Goal: Ask a question: Seek information or help from site administrators or community

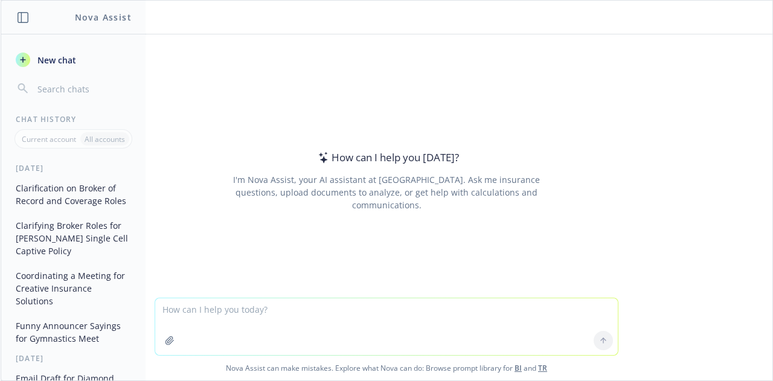
scroll to position [27, 0]
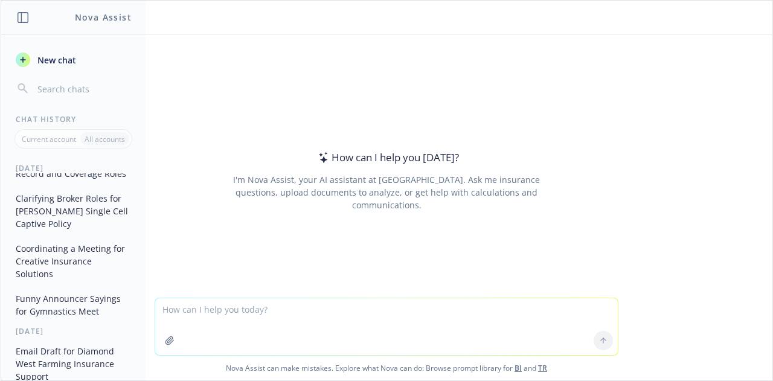
click at [64, 315] on button "Funny Announcer Sayings for Gymnastics Meet" at bounding box center [73, 305] width 125 height 33
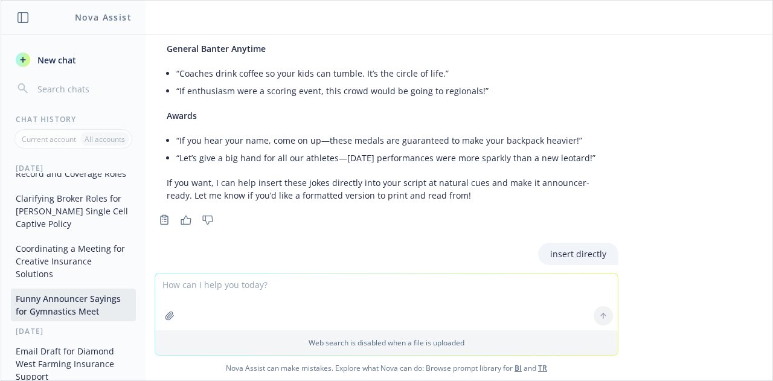
scroll to position [558, 0]
click at [213, 282] on textarea at bounding box center [386, 301] width 462 height 57
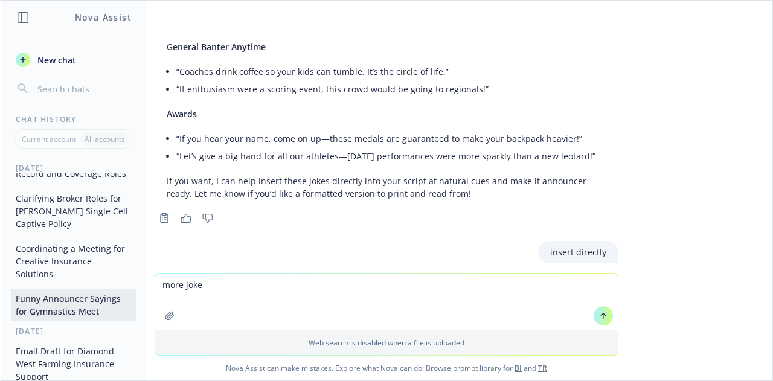
type textarea "more jokes"
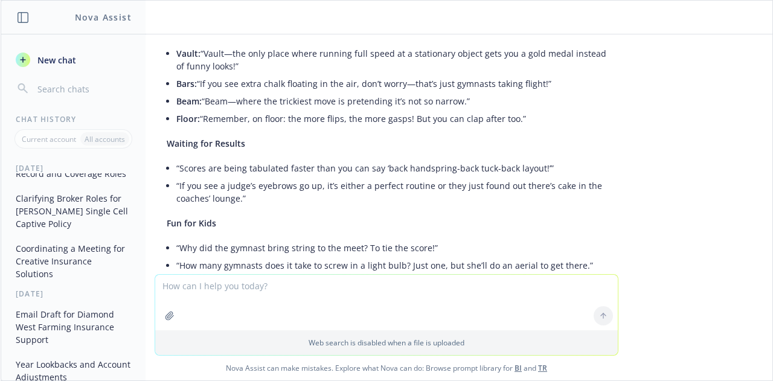
scroll to position [1232, 0]
click at [199, 297] on textarea at bounding box center [386, 303] width 462 height 56
type textarea "incoropate more jokes into my attachment"
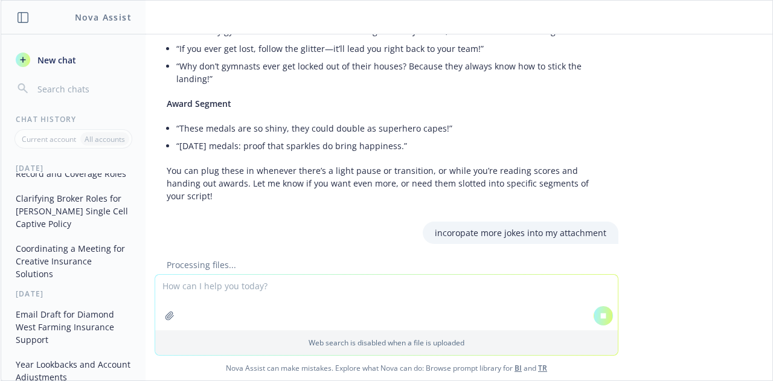
scroll to position [1455, 0]
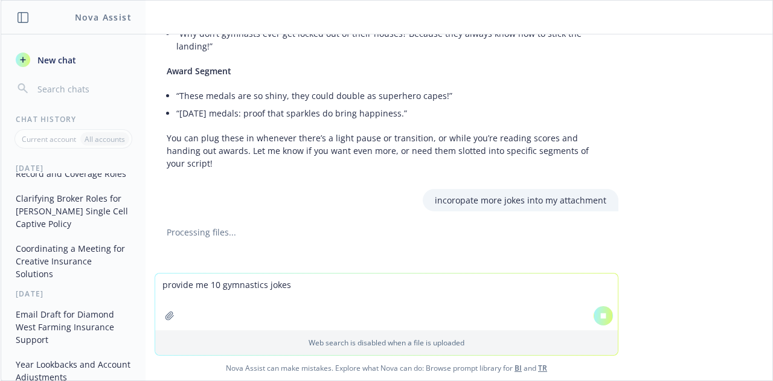
type textarea "provide me 10 gymnastics jokes"
click at [593, 312] on button at bounding box center [602, 315] width 19 height 19
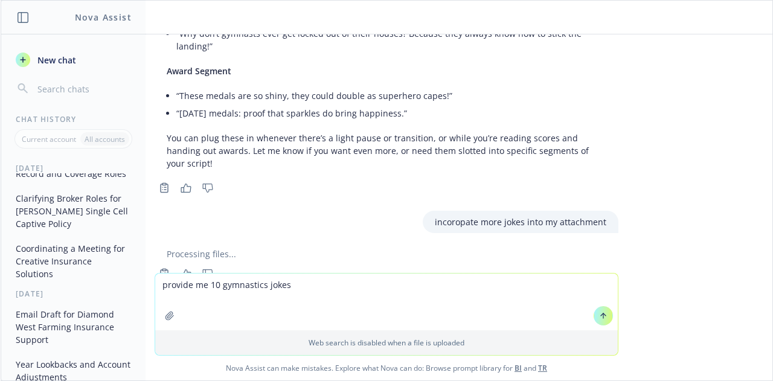
scroll to position [1543, 0]
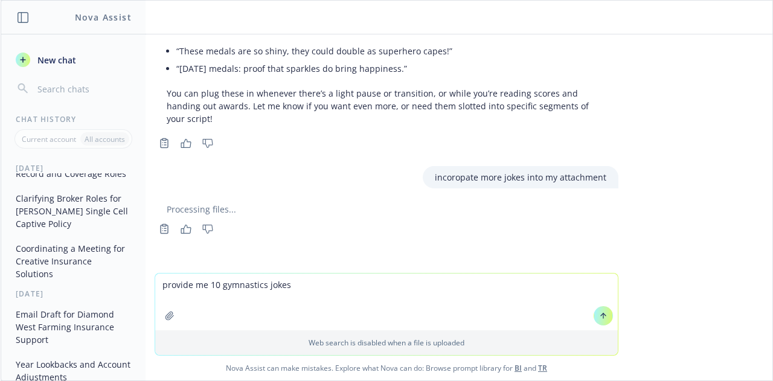
click at [603, 315] on icon at bounding box center [603, 315] width 0 height 5
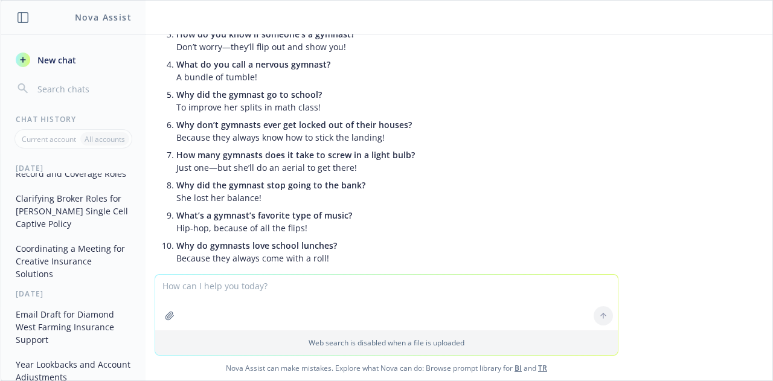
scroll to position [1952, 0]
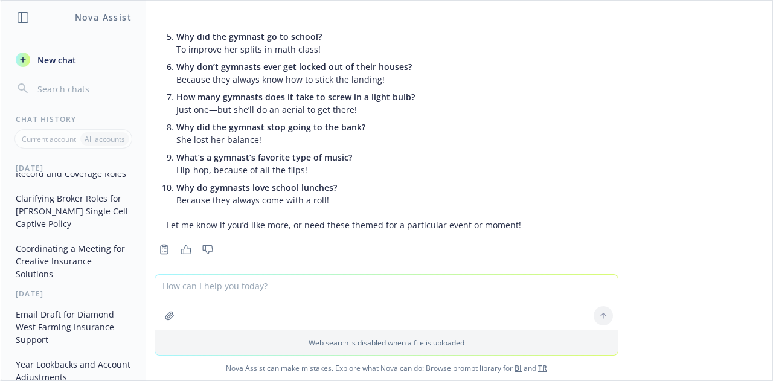
click at [223, 301] on textarea at bounding box center [386, 303] width 462 height 56
type textarea "more jokes"
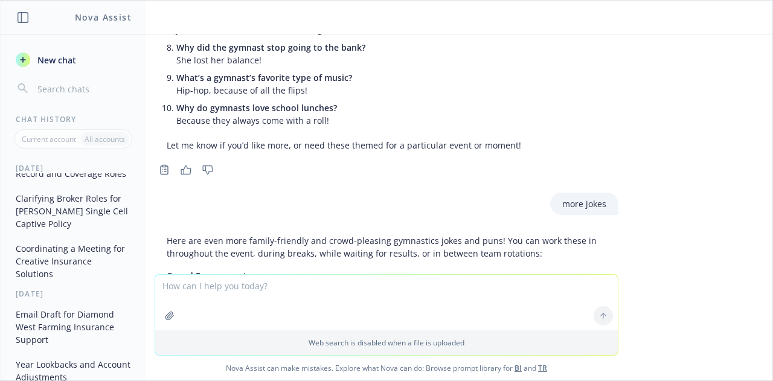
scroll to position [2001, 0]
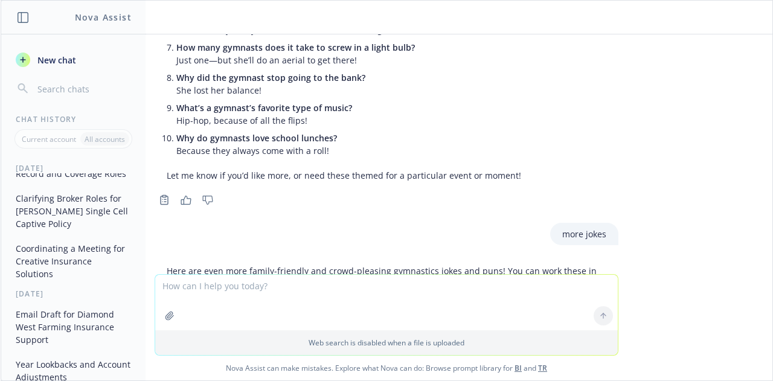
click at [227, 290] on textarea at bounding box center [386, 303] width 462 height 56
type textarea "more gymnastic jokes"
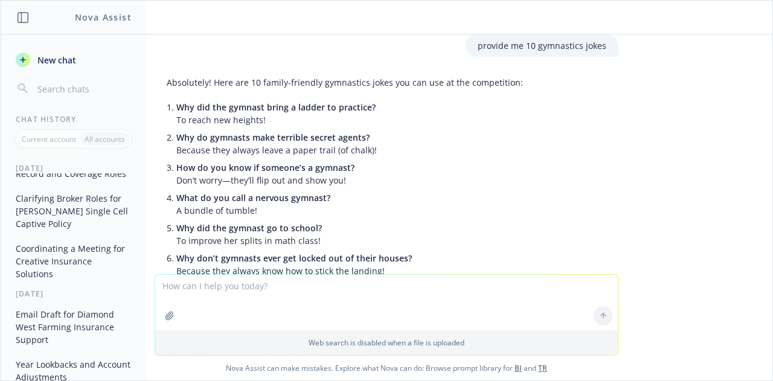
scroll to position [1748, 0]
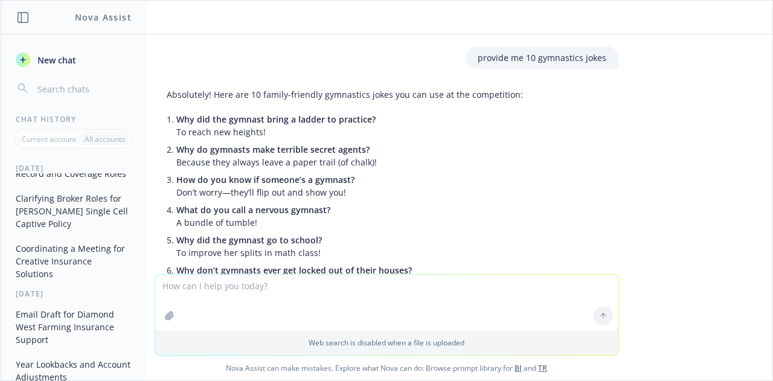
click at [219, 281] on textarea at bounding box center [386, 303] width 462 height 56
type textarea "more gymnastic jokes"
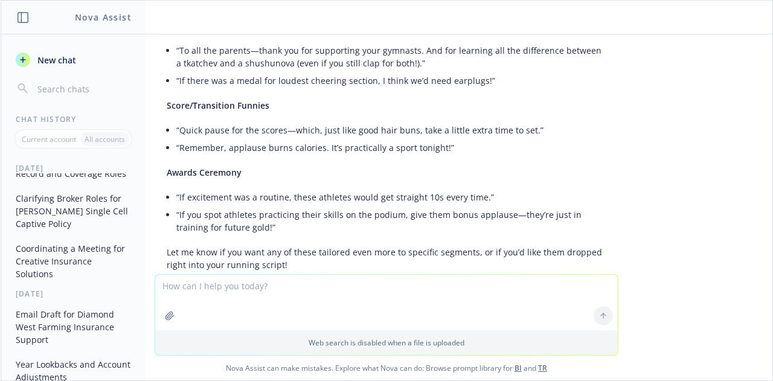
scroll to position [4080, 0]
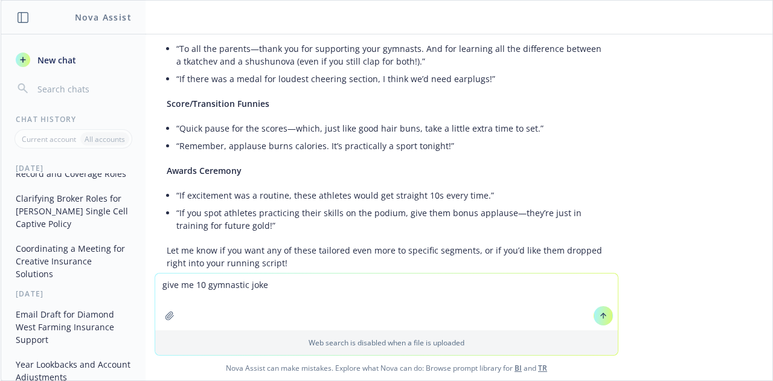
type textarea "give me 10 gymnastic jokes"
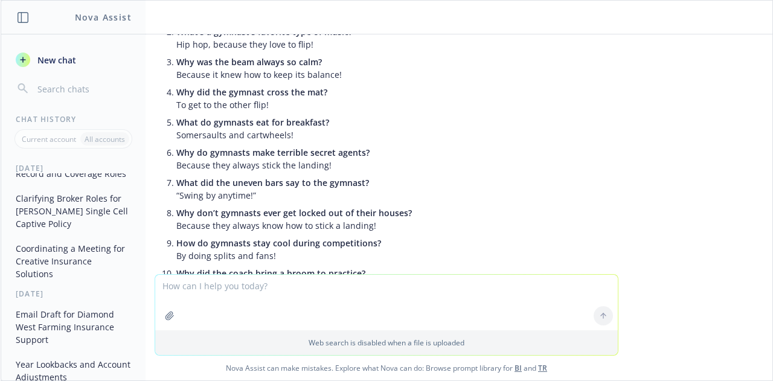
scroll to position [4462, 0]
click at [260, 293] on textarea at bounding box center [386, 303] width 462 height 56
type textarea "give me gymnastic facts"
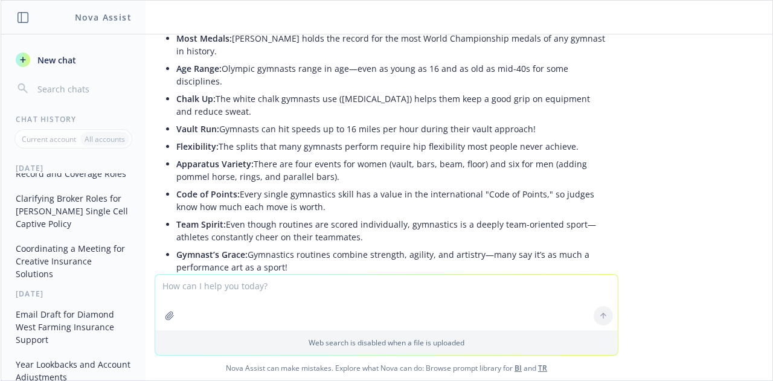
scroll to position [4957, 0]
